Goal: Task Accomplishment & Management: Complete application form

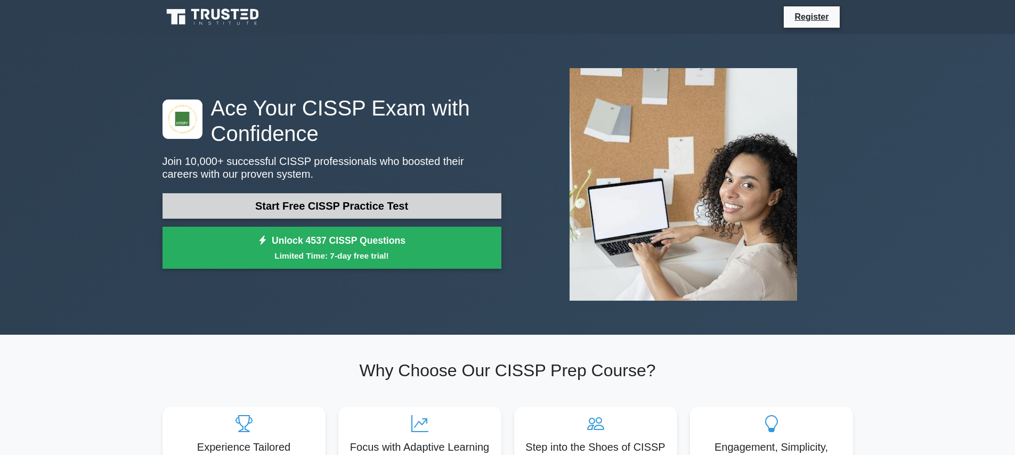
click at [288, 202] on link "Start Free CISSP Practice Test" at bounding box center [331, 206] width 339 height 26
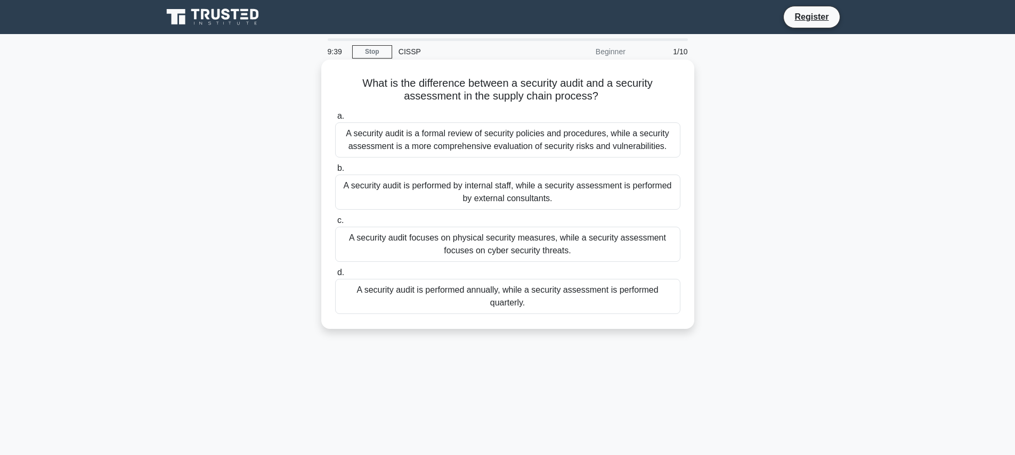
click at [448, 142] on div "A security audit is a formal review of security policies and procedures, while …" at bounding box center [507, 139] width 345 height 35
click at [335, 120] on input "a. A security audit is a formal review of security policies and procedures, whi…" at bounding box center [335, 116] width 0 height 7
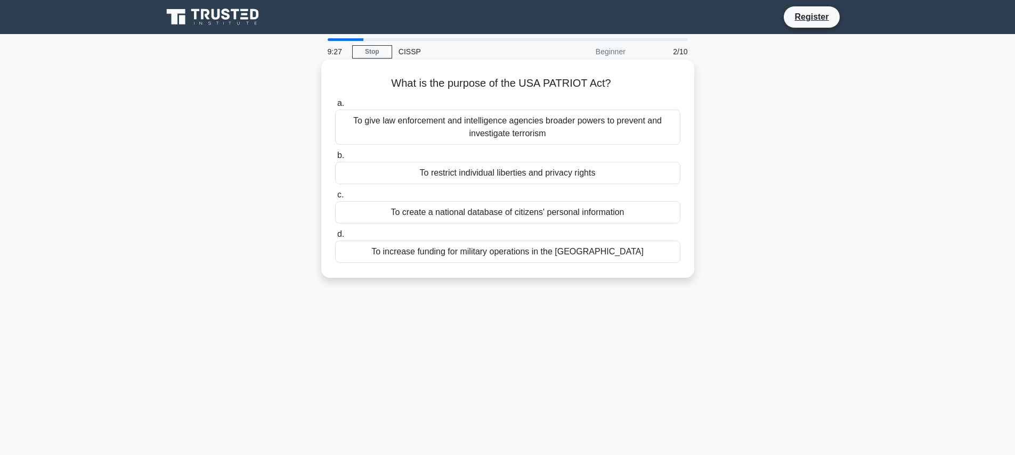
click at [561, 126] on div "To give law enforcement and intelligence agencies broader powers to prevent and…" at bounding box center [507, 127] width 345 height 35
click at [335, 107] on input "a. To give law enforcement and intelligence agencies broader powers to prevent …" at bounding box center [335, 103] width 0 height 7
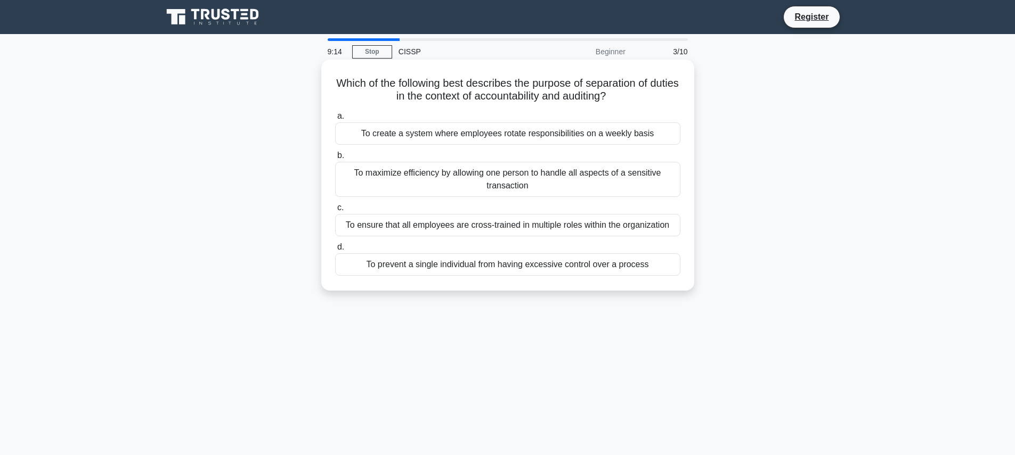
click at [524, 263] on div "To prevent a single individual from having excessive control over a process" at bounding box center [507, 265] width 345 height 22
click at [335, 251] on input "d. To prevent a single individual from having excessive control over a process" at bounding box center [335, 247] width 0 height 7
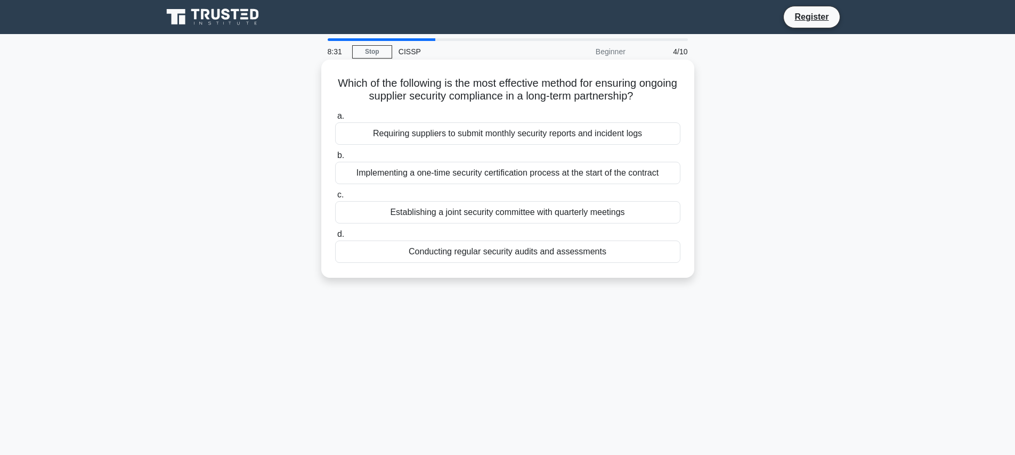
click at [515, 253] on div "Conducting regular security audits and assessments" at bounding box center [507, 252] width 345 height 22
click at [335, 238] on input "d. Conducting regular security audits and assessments" at bounding box center [335, 234] width 0 height 7
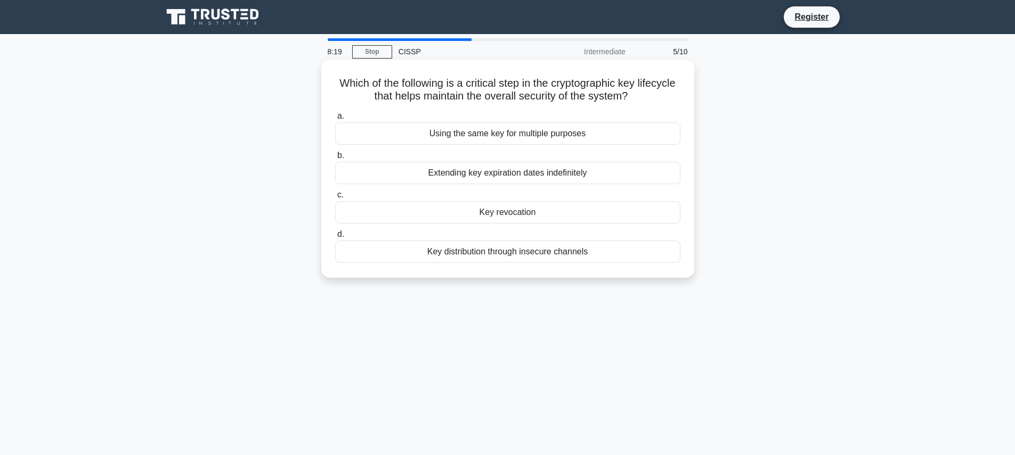
click at [501, 210] on div "Key revocation" at bounding box center [507, 212] width 345 height 22
click at [335, 199] on input "c. Key revocation" at bounding box center [335, 195] width 0 height 7
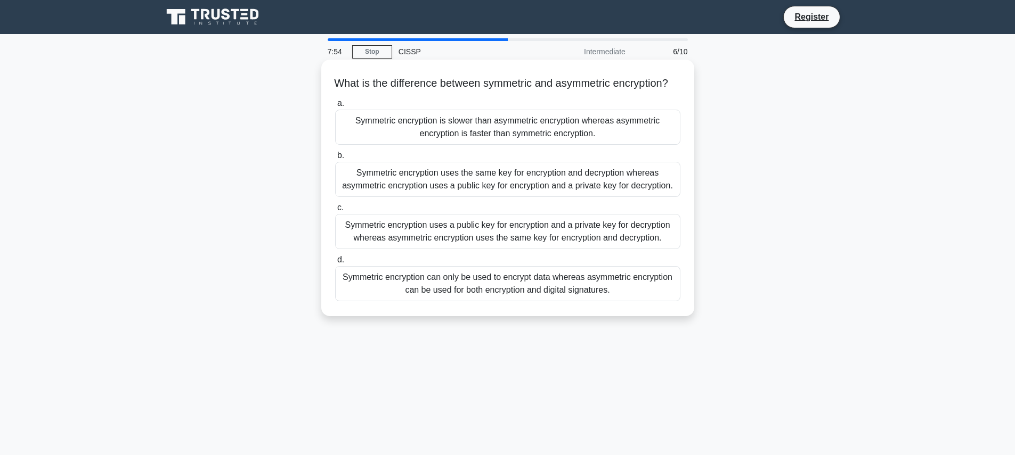
click at [475, 188] on div "Symmetric encryption uses the same key for encryption and decryption whereas as…" at bounding box center [507, 179] width 345 height 35
click at [335, 159] on input "b. Symmetric encryption uses the same key for encryption and decryption whereas…" at bounding box center [335, 155] width 0 height 7
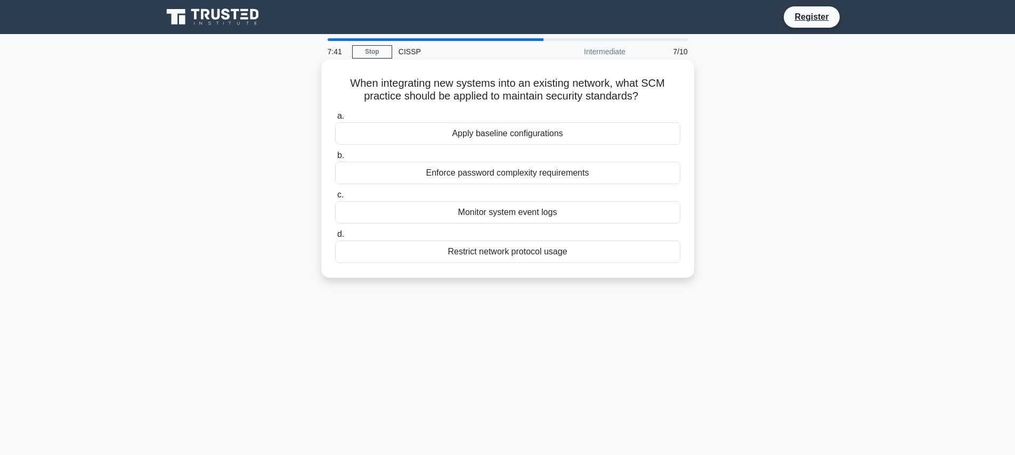
click at [545, 133] on div "Apply baseline configurations" at bounding box center [507, 133] width 345 height 22
click at [335, 120] on input "a. Apply baseline configurations" at bounding box center [335, 116] width 0 height 7
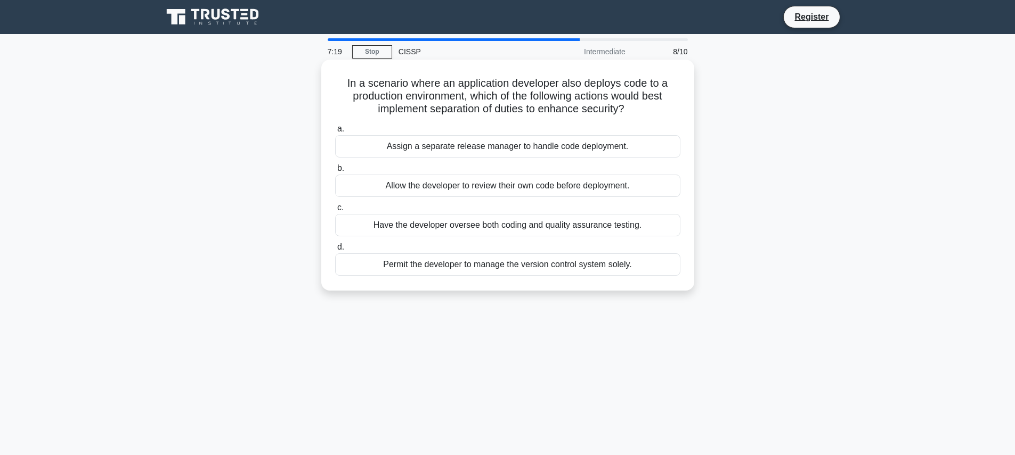
click at [477, 147] on div "Assign a separate release manager to handle code deployment." at bounding box center [507, 146] width 345 height 22
click at [335, 133] on input "a. Assign a separate release manager to handle code deployment." at bounding box center [335, 129] width 0 height 7
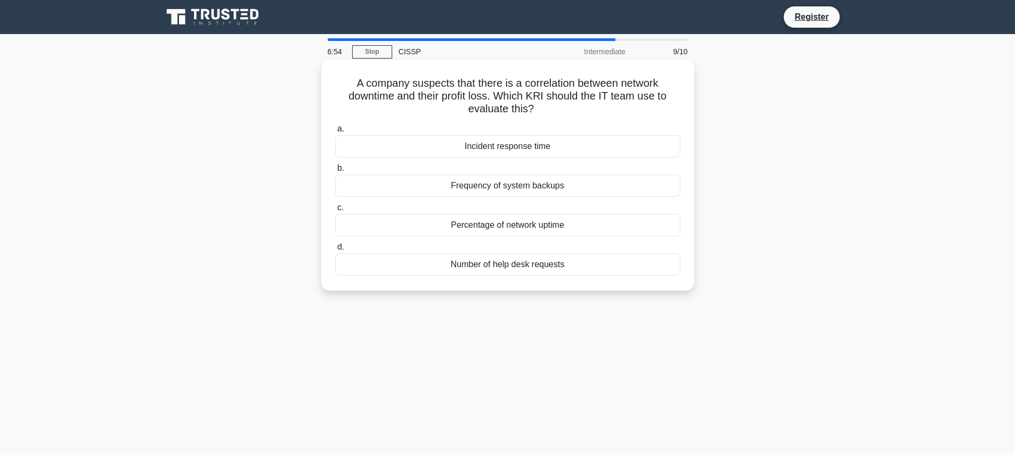
click at [549, 225] on div "Percentage of network uptime" at bounding box center [507, 225] width 345 height 22
click at [335, 211] on input "c. Percentage of network uptime" at bounding box center [335, 208] width 0 height 7
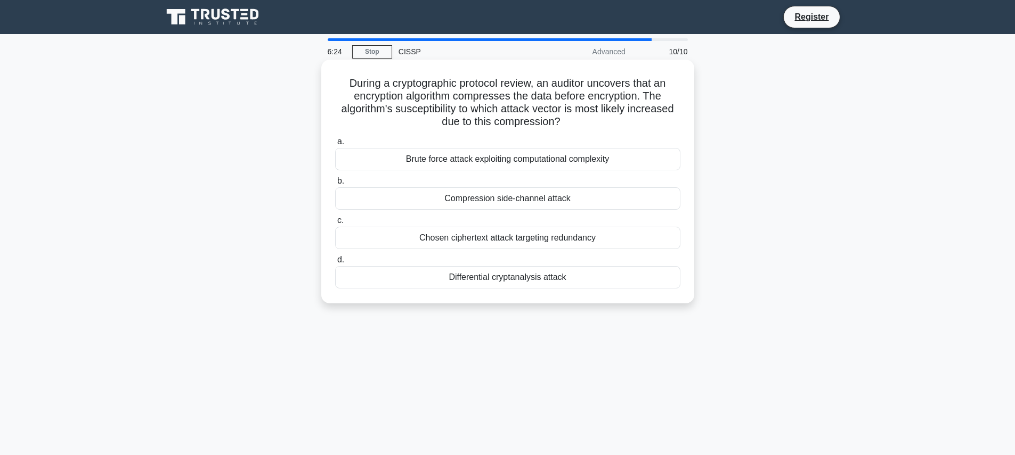
click at [493, 162] on div "Brute force attack exploiting computational complexity" at bounding box center [507, 159] width 345 height 22
click at [335, 145] on input "a. Brute force attack exploiting computational complexity" at bounding box center [335, 141] width 0 height 7
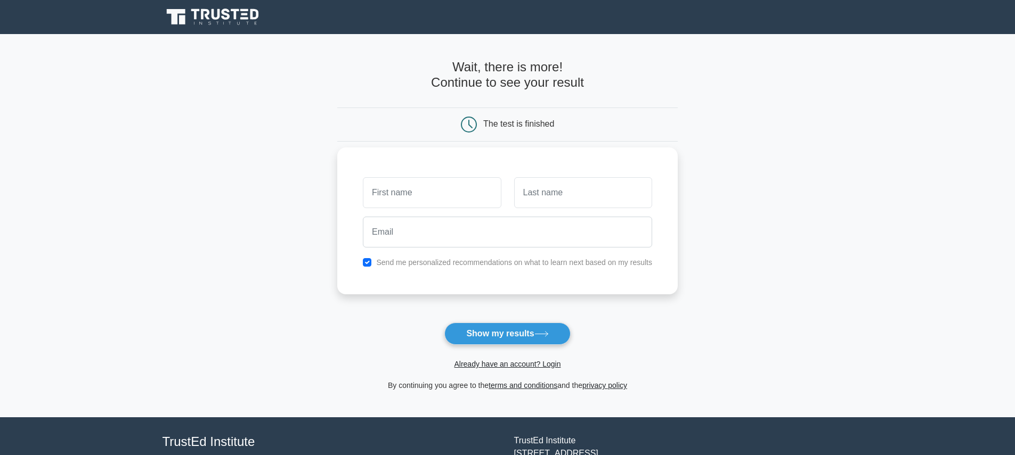
click at [443, 195] on input "text" at bounding box center [432, 192] width 138 height 31
type input "[PERSON_NAME]"
type input "ratta"
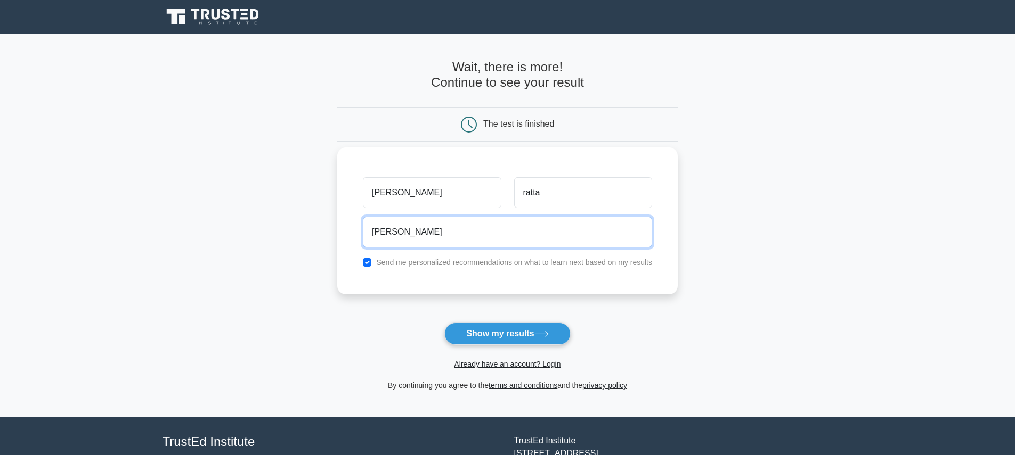
type input "[PERSON_NAME][EMAIL_ADDRESS][PERSON_NAME][DOMAIN_NAME]"
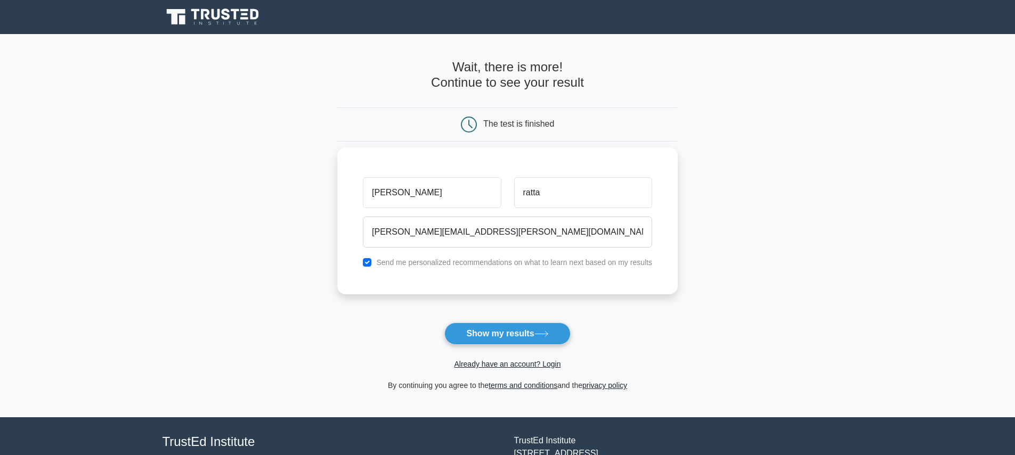
click at [404, 263] on label "Send me personalized recommendations on what to learn next based on my results" at bounding box center [514, 262] width 276 height 9
click at [369, 264] on input "checkbox" at bounding box center [367, 262] width 9 height 9
checkbox input "false"
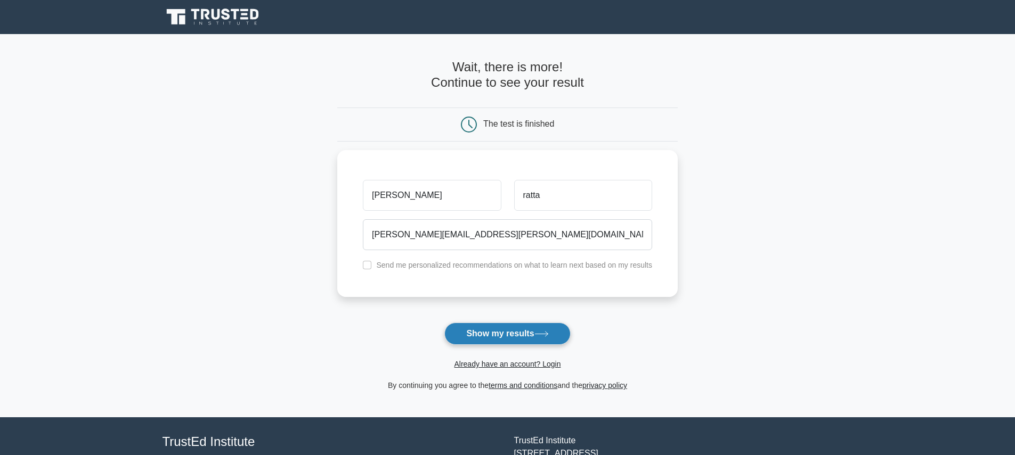
click at [492, 340] on button "Show my results" at bounding box center [507, 334] width 126 height 22
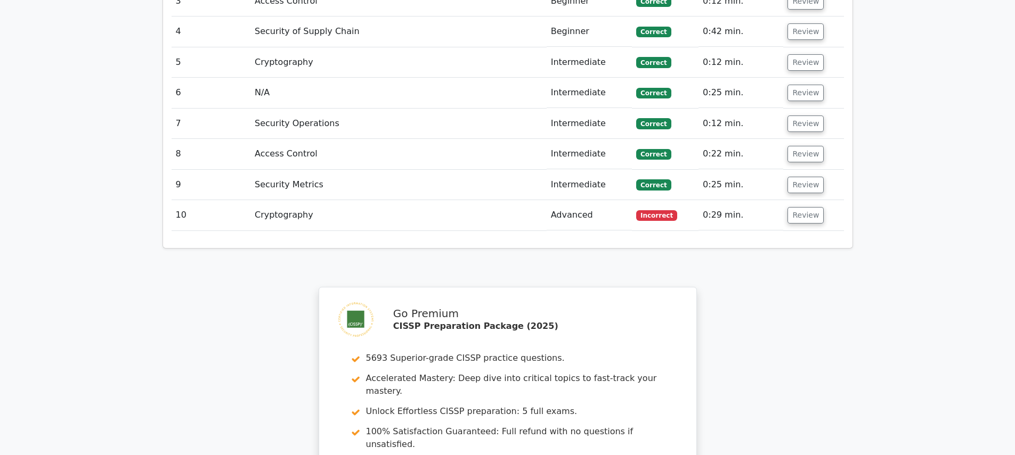
scroll to position [1444, 0]
